Goal: Transaction & Acquisition: Purchase product/service

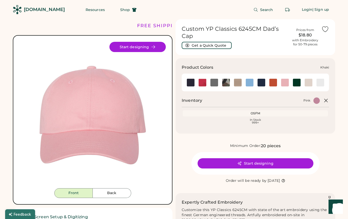
click at [240, 85] on img at bounding box center [238, 83] width 8 height 8
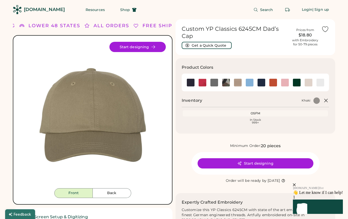
click at [209, 67] on h3 "Product Colors" at bounding box center [198, 67] width 32 height 6
click at [203, 84] on img at bounding box center [203, 83] width 8 height 8
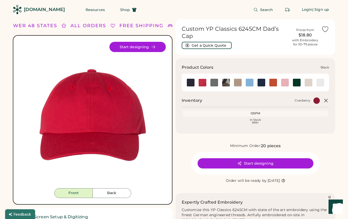
click at [189, 83] on img at bounding box center [191, 83] width 8 height 8
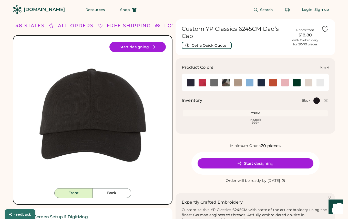
click at [239, 83] on img at bounding box center [238, 83] width 8 height 8
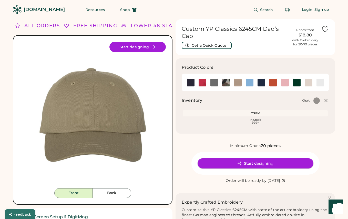
click at [236, 159] on button "Start designing" at bounding box center [256, 163] width 116 height 10
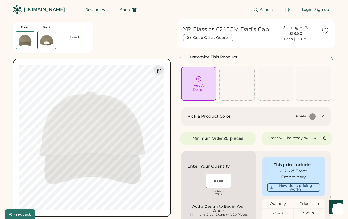
click at [320, 119] on div "Pick a Product Color Khaki" at bounding box center [256, 116] width 138 height 6
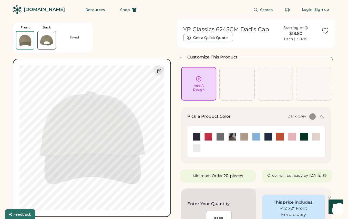
click at [221, 138] on img at bounding box center [221, 137] width 8 height 8
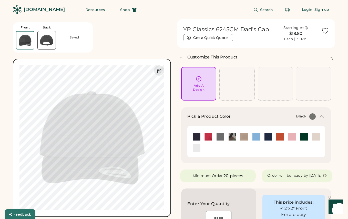
click at [195, 136] on img at bounding box center [197, 137] width 8 height 8
click at [307, 137] on img at bounding box center [304, 137] width 8 height 8
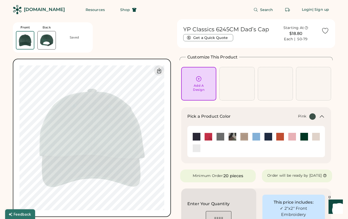
click at [292, 136] on img at bounding box center [292, 137] width 8 height 8
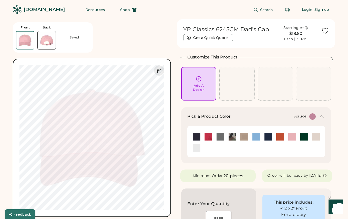
click at [305, 136] on img at bounding box center [304, 137] width 8 height 8
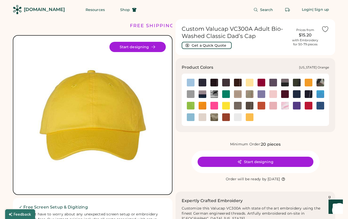
click at [225, 117] on img at bounding box center [226, 117] width 8 height 8
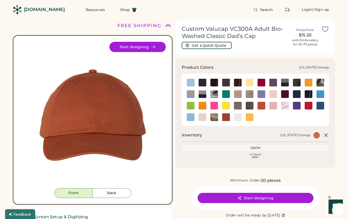
click at [226, 116] on img at bounding box center [226, 117] width 8 height 8
click at [192, 82] on img at bounding box center [191, 83] width 8 height 8
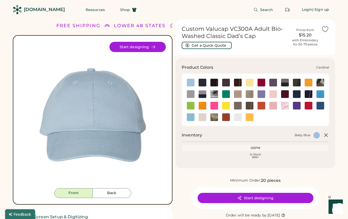
click at [264, 83] on img at bounding box center [262, 83] width 8 height 8
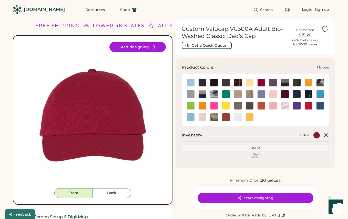
click at [284, 95] on img at bounding box center [285, 94] width 8 height 8
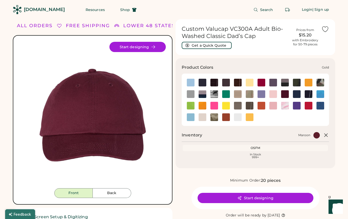
click at [308, 84] on img at bounding box center [309, 83] width 8 height 8
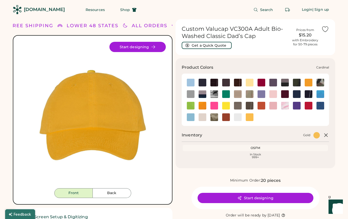
click at [261, 85] on img at bounding box center [262, 83] width 8 height 8
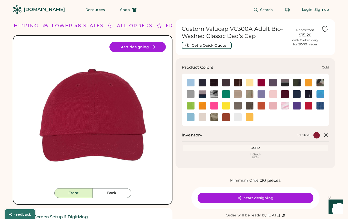
click at [310, 81] on img at bounding box center [309, 83] width 8 height 8
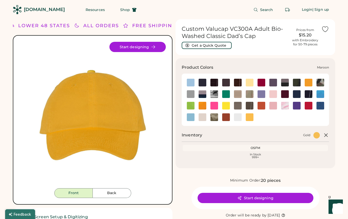
click at [285, 96] on img at bounding box center [285, 94] width 8 height 8
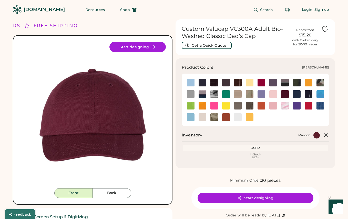
click at [223, 93] on img at bounding box center [226, 94] width 8 height 8
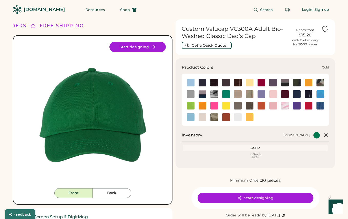
click at [308, 83] on img at bounding box center [309, 83] width 8 height 8
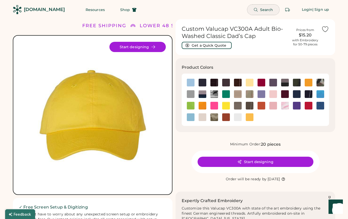
click at [267, 9] on span "Search" at bounding box center [266, 10] width 13 height 4
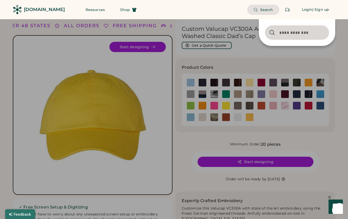
click at [246, 46] on div at bounding box center [174, 109] width 348 height 219
